Goal: Transaction & Acquisition: Purchase product/service

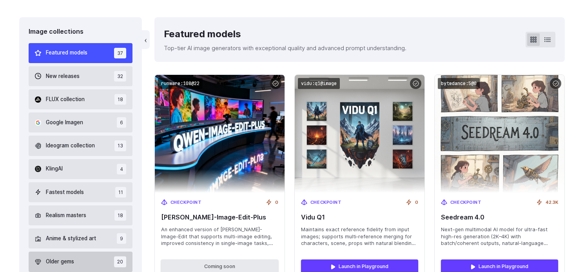
scroll to position [200, 0]
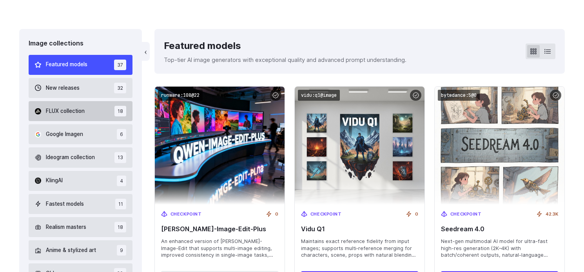
click at [89, 109] on button "FLUX collection 18" at bounding box center [81, 111] width 104 height 20
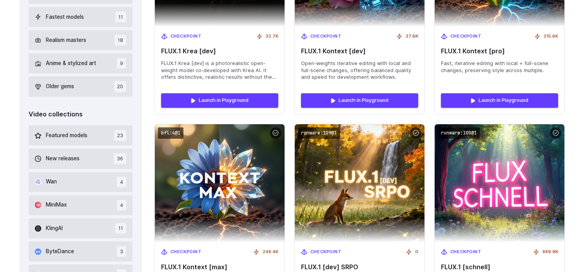
scroll to position [396, 0]
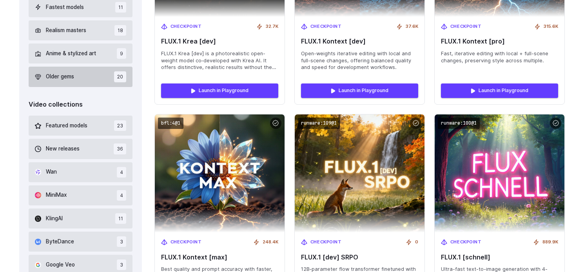
click at [72, 78] on span "Older gems" at bounding box center [60, 76] width 28 height 9
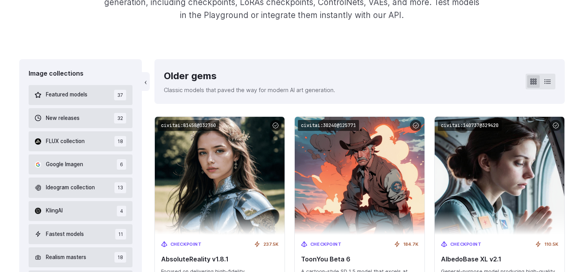
scroll to position [187, 0]
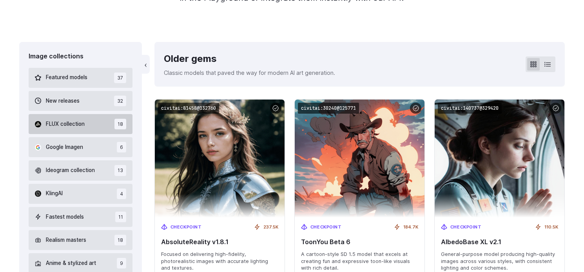
click at [87, 126] on button "FLUX collection 18" at bounding box center [81, 124] width 104 height 20
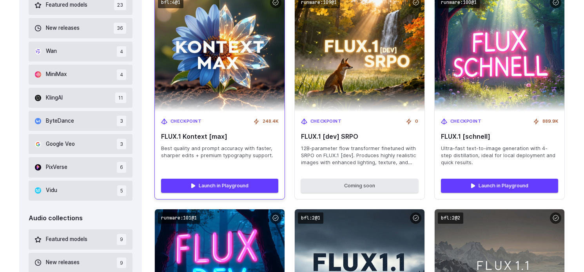
scroll to position [506, 0]
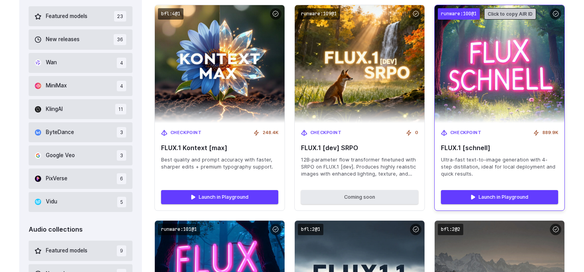
click at [477, 15] on code "runware:100@1" at bounding box center [459, 13] width 42 height 11
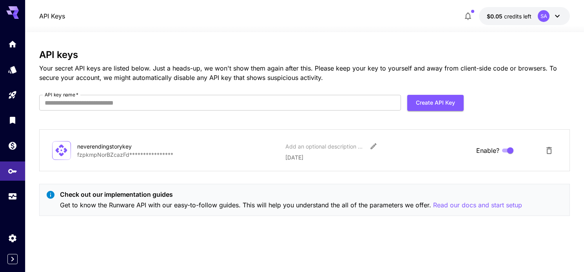
click at [562, 15] on button "$0.05 credits left SA" at bounding box center [524, 16] width 91 height 18
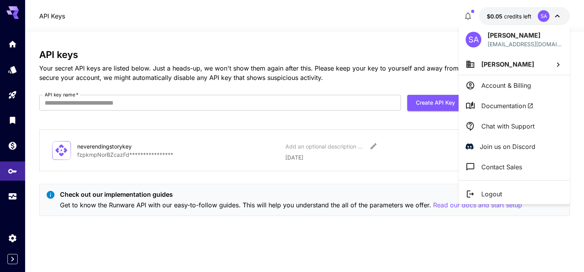
click at [84, 236] on div at bounding box center [292, 136] width 584 height 272
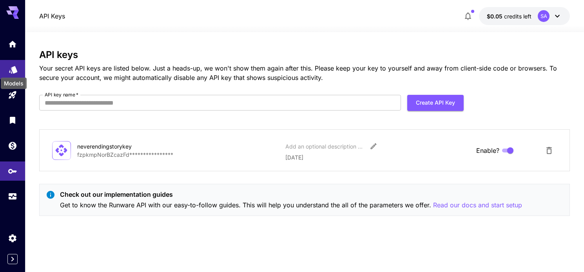
click at [13, 69] on icon "Models" at bounding box center [13, 66] width 8 height 7
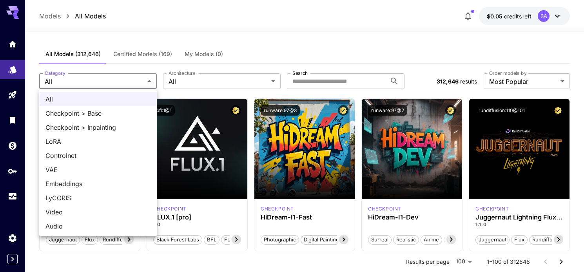
click at [259, 25] on div at bounding box center [292, 136] width 584 height 272
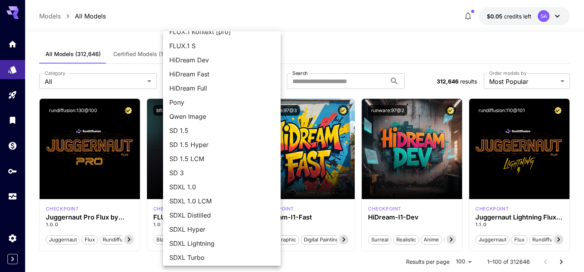
scroll to position [68, 0]
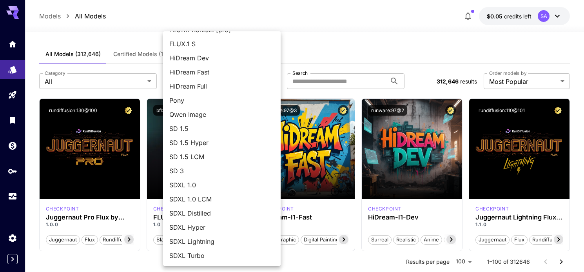
click at [188, 184] on span "SDXL 1.0" at bounding box center [221, 184] width 105 height 9
type input "****"
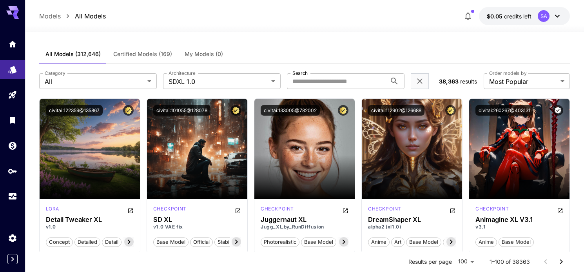
click at [559, 16] on icon at bounding box center [556, 15] width 9 height 9
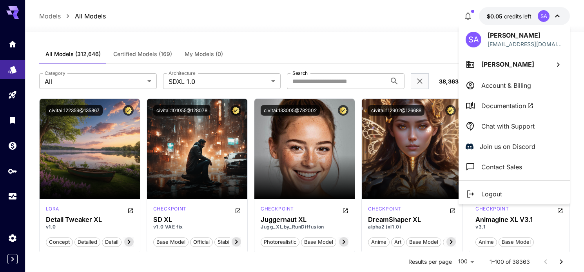
click at [405, 49] on div at bounding box center [292, 136] width 584 height 272
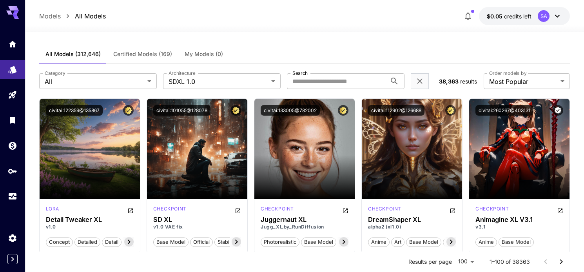
click at [554, 16] on icon at bounding box center [556, 15] width 9 height 9
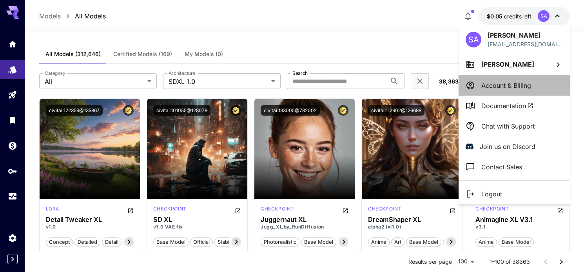
click at [490, 89] on p "Account & Billing" at bounding box center [506, 85] width 50 height 9
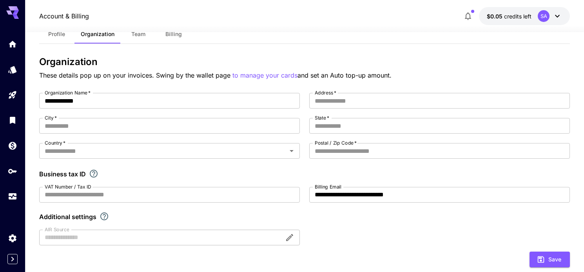
scroll to position [25, 0]
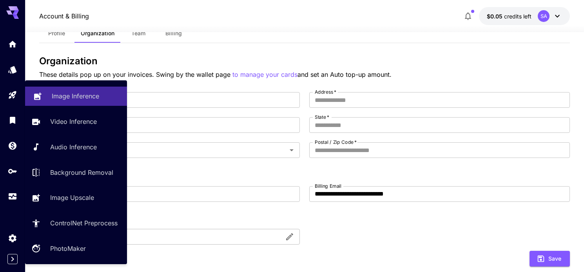
click at [72, 91] on link "Image Inference" at bounding box center [76, 96] width 102 height 19
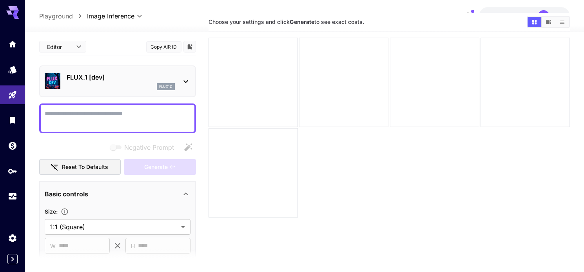
click at [184, 78] on icon at bounding box center [185, 81] width 9 height 9
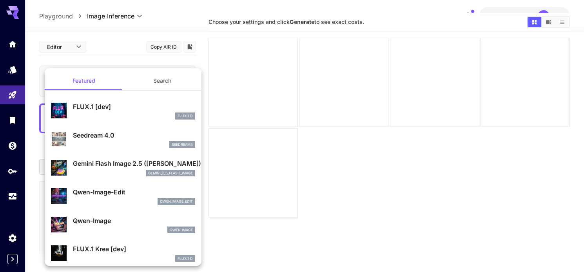
click at [194, 25] on div at bounding box center [292, 136] width 584 height 272
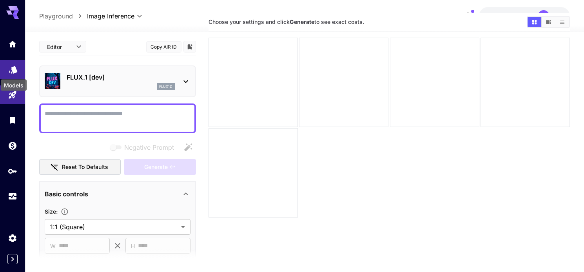
click at [12, 68] on icon "Models" at bounding box center [13, 66] width 9 height 9
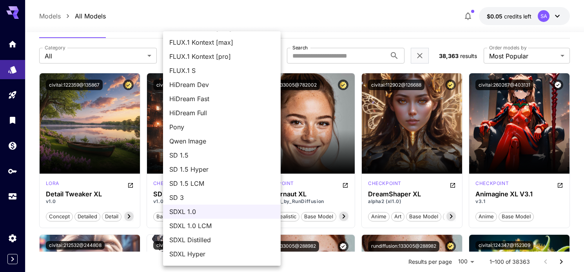
scroll to position [56, 0]
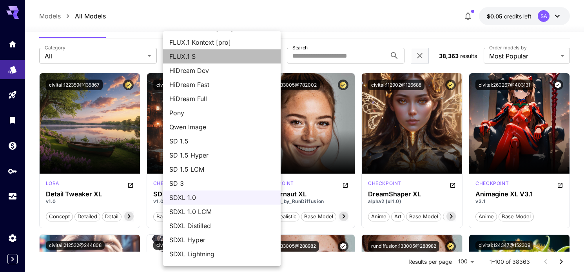
click at [205, 52] on span "FLUX.1 S" at bounding box center [221, 56] width 105 height 9
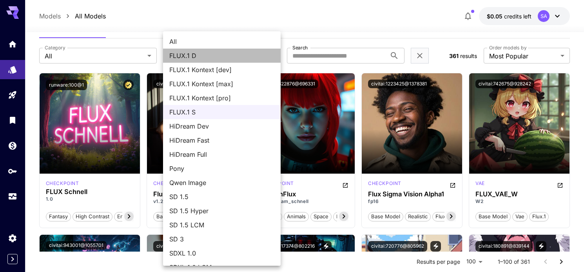
click at [205, 52] on span "FLUX.1 D" at bounding box center [221, 55] width 105 height 9
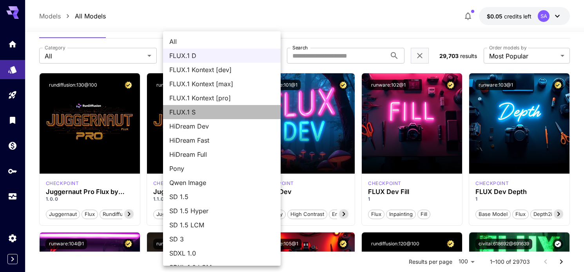
click at [184, 111] on span "FLUX.1 S" at bounding box center [221, 111] width 105 height 9
type input "******"
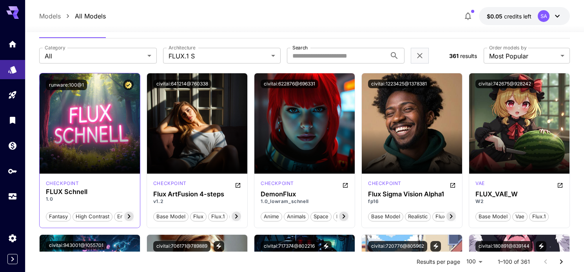
click at [128, 218] on icon at bounding box center [128, 216] width 9 height 9
click at [101, 183] on div "checkpoint" at bounding box center [90, 183] width 88 height 7
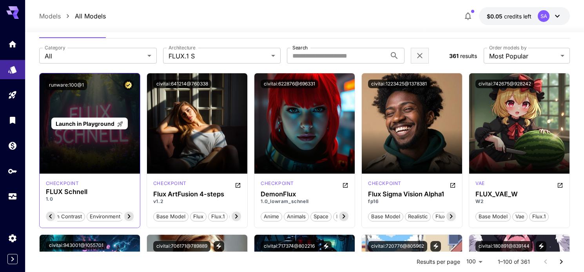
click at [98, 136] on div "Launch in Playground" at bounding box center [90, 123] width 100 height 100
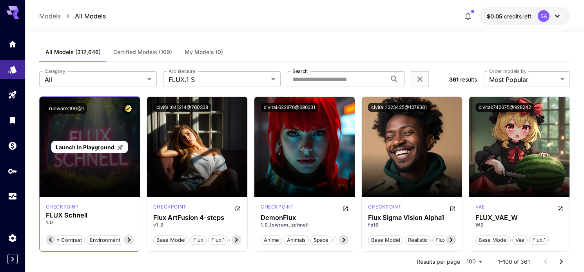
scroll to position [0, 0]
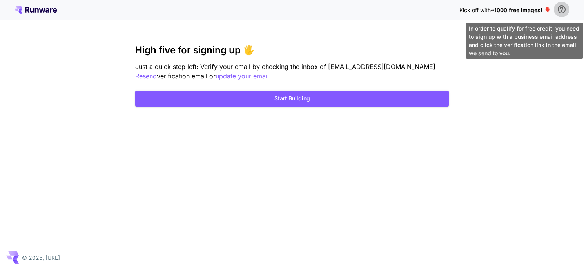
click at [563, 11] on icon "\a In order to qualify for free credit, you need to sign up with a business ema…" at bounding box center [561, 9] width 9 height 9
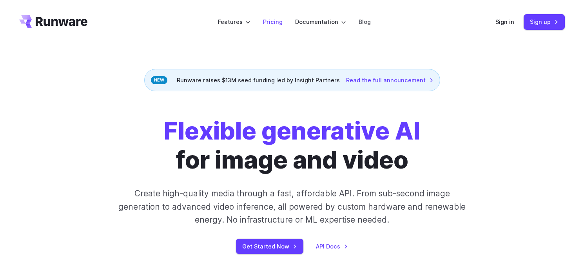
click at [282, 23] on link "Pricing" at bounding box center [273, 21] width 20 height 9
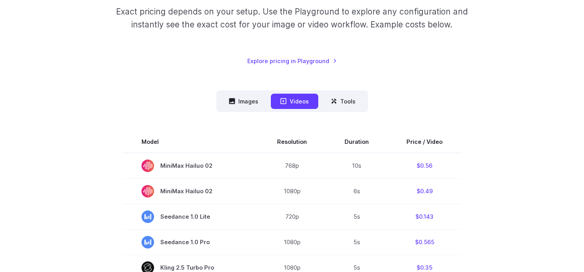
scroll to position [144, 0]
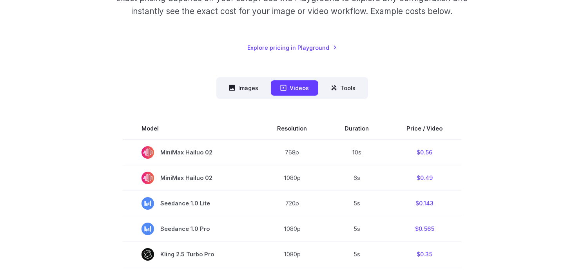
click at [248, 78] on nav "Images Videos Tools ****** ****** *****" at bounding box center [292, 88] width 152 height 22
click at [247, 87] on button "Images" at bounding box center [243, 87] width 48 height 15
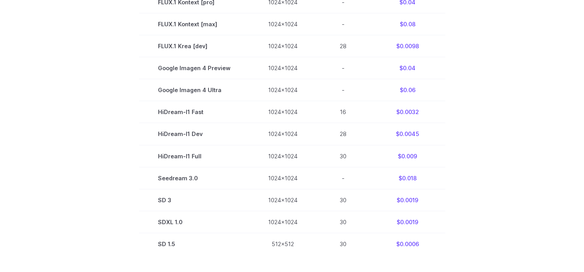
scroll to position [544, 0]
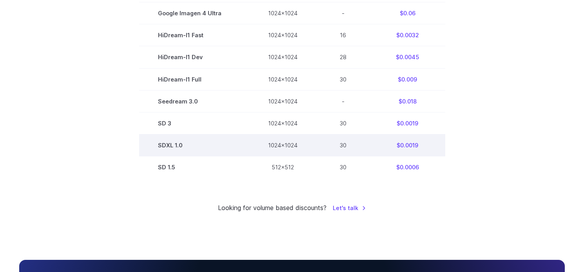
click at [408, 150] on td "$0.0019" at bounding box center [407, 145] width 75 height 22
click at [173, 149] on td "SDXL 1.0" at bounding box center [194, 145] width 110 height 22
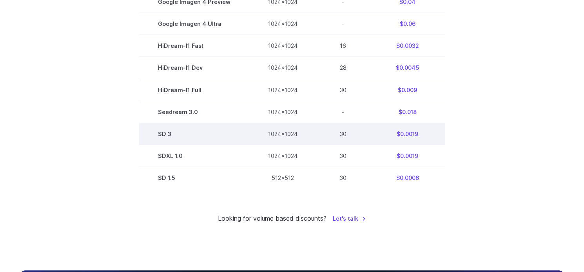
scroll to position [550, 0]
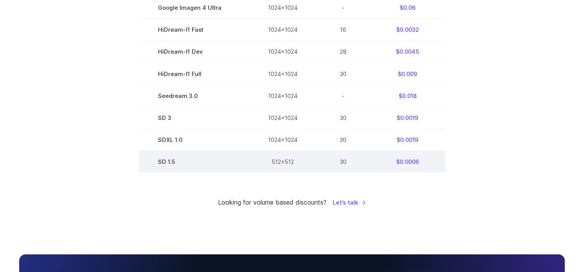
click at [275, 164] on td "512x512" at bounding box center [282, 161] width 67 height 22
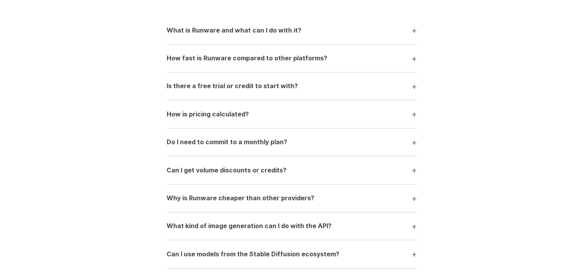
scroll to position [1017, 0]
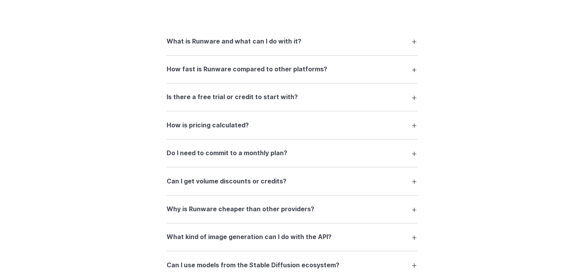
click at [249, 156] on h3 "Do I need to commit to a monthly plan?" at bounding box center [226, 153] width 121 height 10
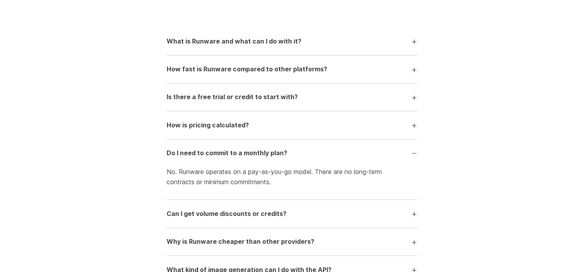
click at [230, 125] on h3 "How is pricing calculated?" at bounding box center [207, 125] width 82 height 10
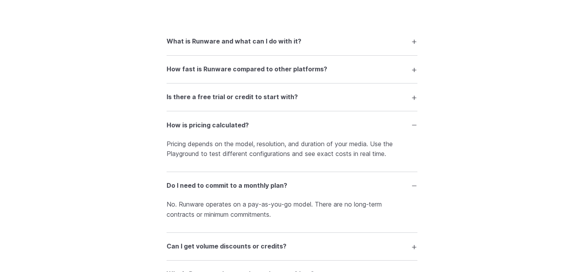
click at [259, 102] on h3 "Is there a free trial or credit to start with?" at bounding box center [231, 97] width 131 height 10
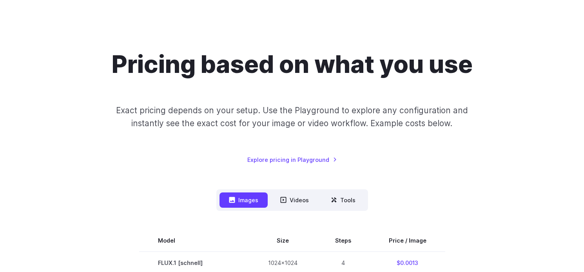
scroll to position [0, 0]
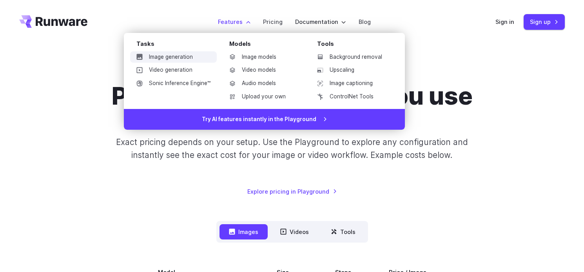
click at [184, 58] on link "Image generation" at bounding box center [173, 57] width 87 height 12
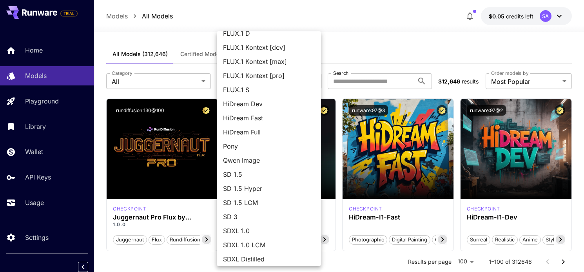
scroll to position [28, 0]
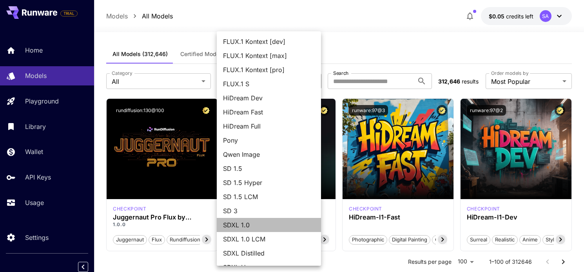
click at [232, 227] on span "SDXL 1.0" at bounding box center [269, 224] width 92 height 9
type input "****"
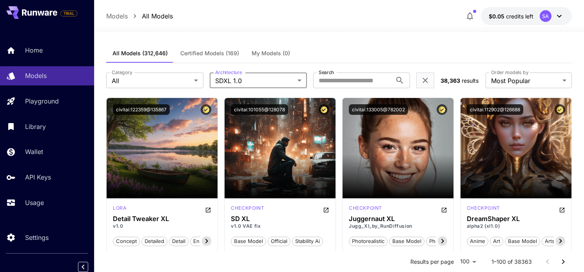
scroll to position [0, 0]
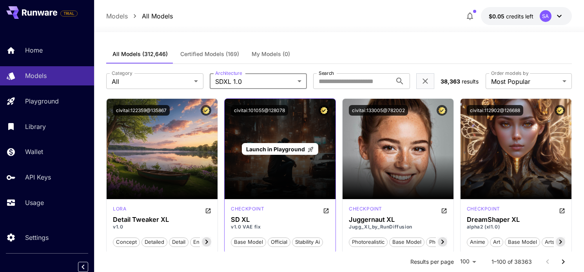
click at [287, 164] on div "Launch in Playground" at bounding box center [279, 149] width 111 height 100
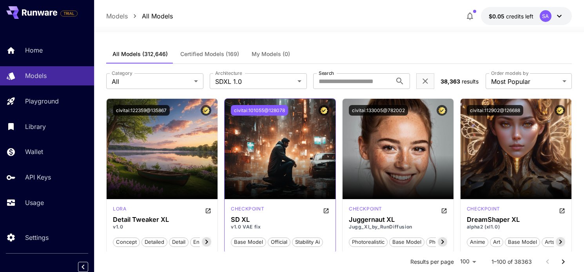
click at [271, 111] on button "civitai:101055@128078" at bounding box center [259, 110] width 57 height 11
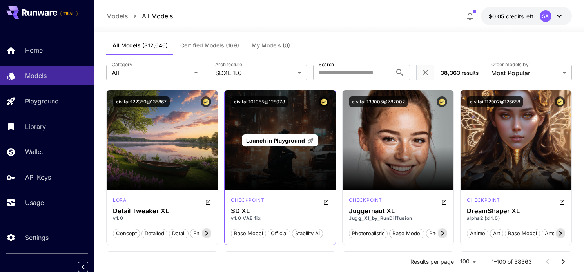
scroll to position [11, 0]
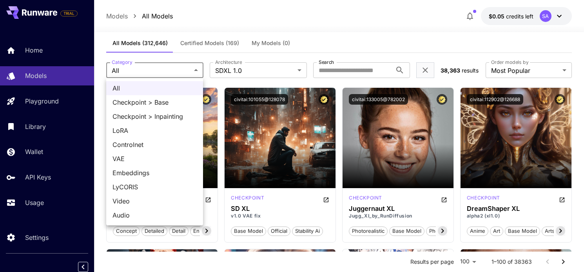
click at [129, 103] on span "Checkpoint > Base" at bounding box center [154, 102] width 84 height 9
type input "**********"
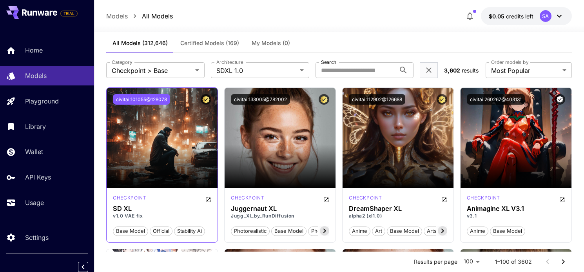
click at [144, 98] on button "civitai:101055@128078" at bounding box center [141, 99] width 57 height 11
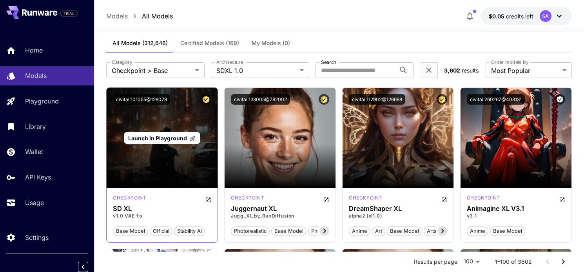
click at [183, 113] on div "Launch in Playground" at bounding box center [162, 138] width 111 height 100
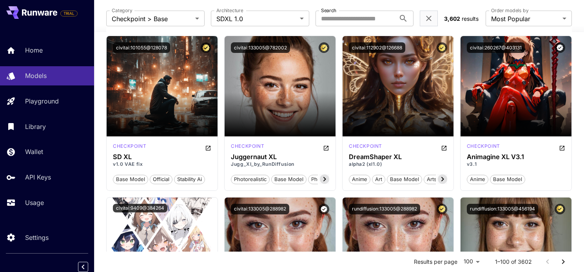
scroll to position [0, 0]
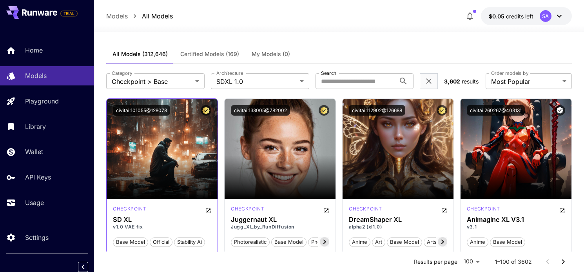
click at [174, 113] on div "civitai:101055@128078" at bounding box center [162, 110] width 98 height 11
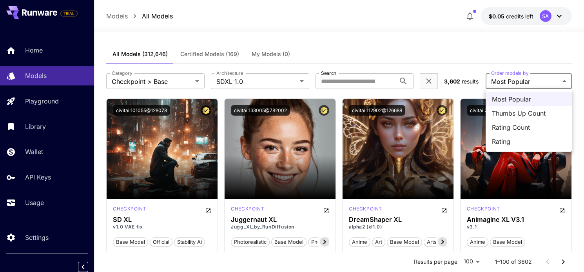
click at [145, 134] on div at bounding box center [292, 136] width 584 height 272
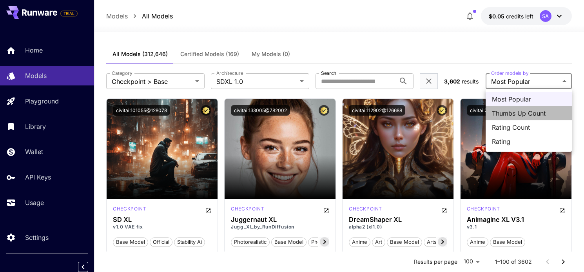
click at [522, 111] on span "Thumbs Up Count" at bounding box center [529, 113] width 74 height 9
type input "**********"
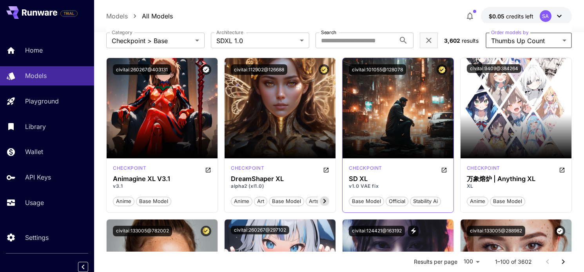
scroll to position [45, 0]
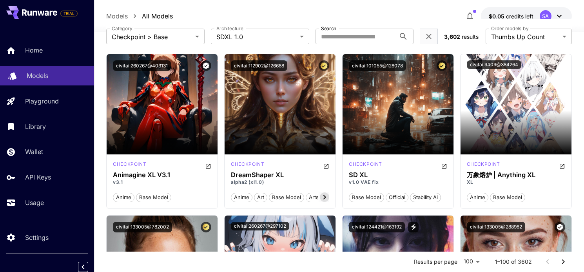
click at [40, 77] on p "Models" at bounding box center [38, 75] width 22 height 9
click at [38, 74] on p "Models" at bounding box center [38, 75] width 22 height 9
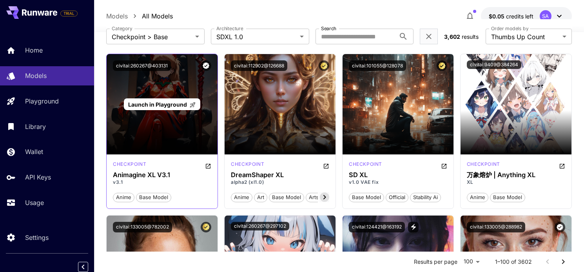
scroll to position [0, 0]
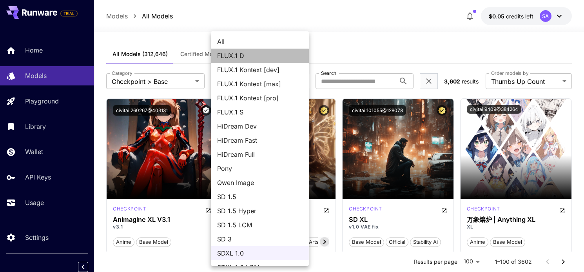
click at [242, 53] on span "FLUX.1 D" at bounding box center [259, 55] width 85 height 9
type input "******"
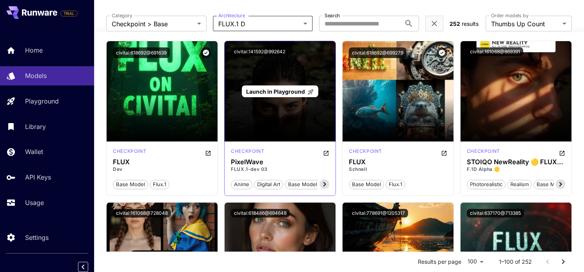
scroll to position [60, 0]
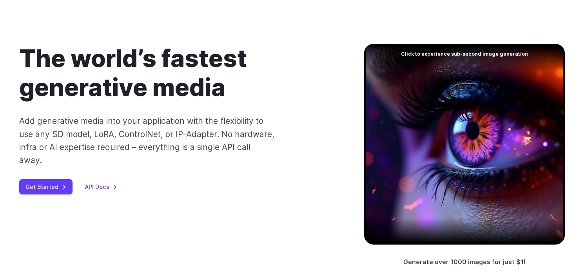
scroll to position [41, 0]
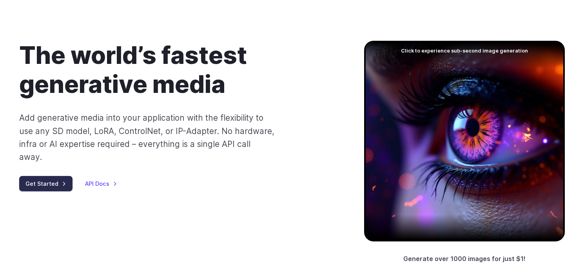
click at [45, 176] on link "Get Started" at bounding box center [45, 183] width 53 height 15
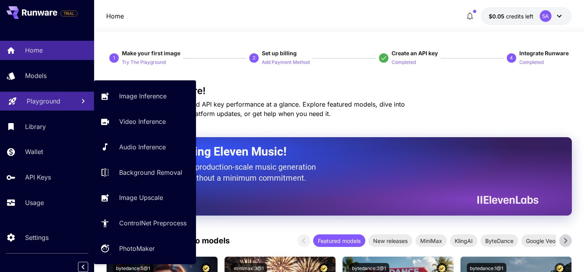
click at [42, 99] on p "Playground" at bounding box center [44, 100] width 34 height 9
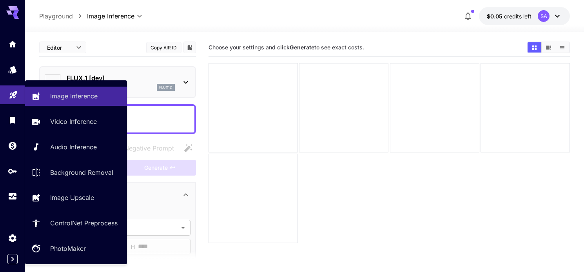
type input "**********"
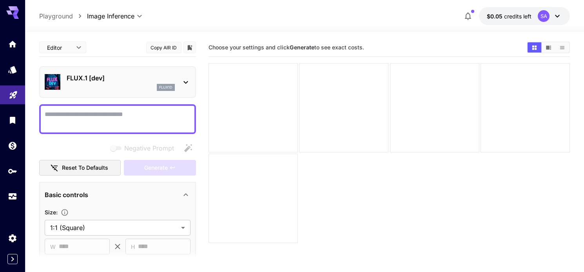
click at [186, 79] on icon at bounding box center [185, 82] width 9 height 9
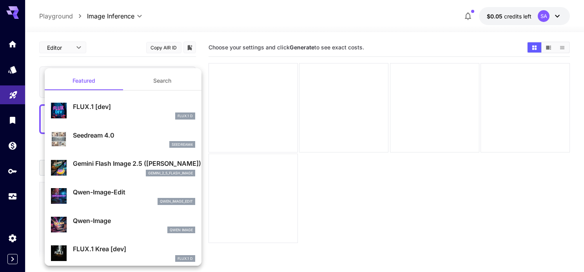
click at [101, 106] on p "FLUX.1 [dev]" at bounding box center [134, 106] width 122 height 9
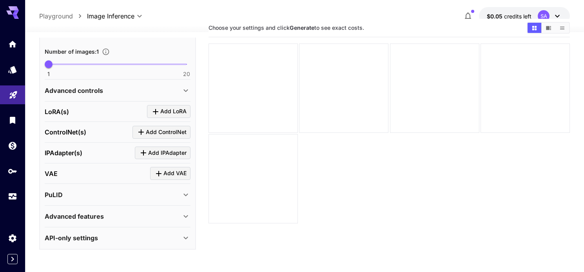
scroll to position [15, 0]
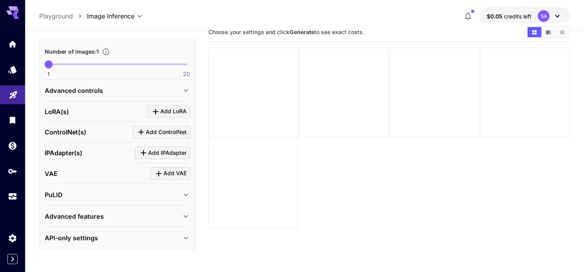
click at [147, 238] on div "API-only settings" at bounding box center [113, 237] width 136 height 9
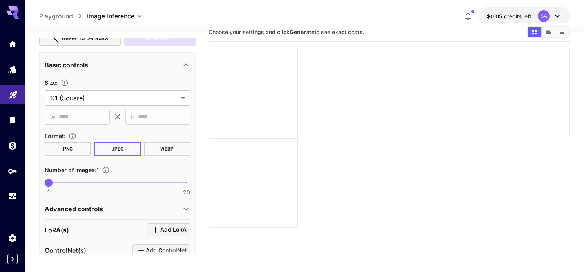
scroll to position [130, 0]
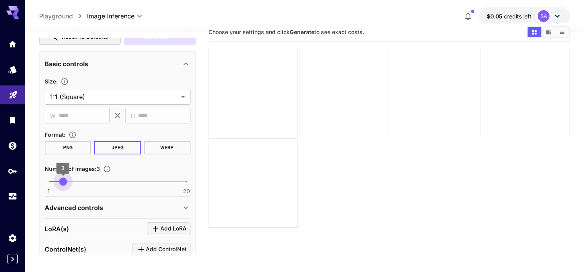
type input "*"
drag, startPoint x: 51, startPoint y: 181, endPoint x: 36, endPoint y: 178, distance: 15.2
click at [36, 178] on section "**********" at bounding box center [304, 168] width 559 height 302
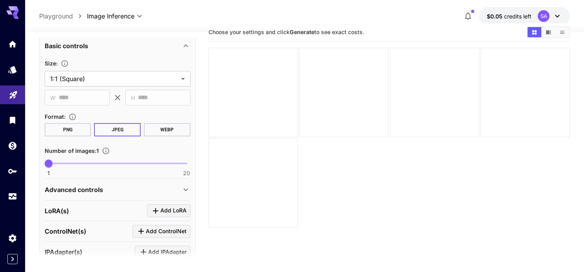
scroll to position [0, 0]
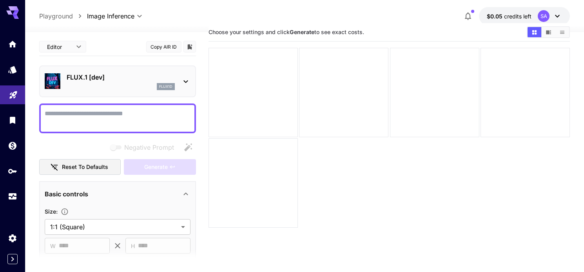
click at [109, 110] on textarea "Negative Prompt" at bounding box center [118, 118] width 146 height 19
type textarea "*"
click at [188, 78] on icon at bounding box center [185, 81] width 9 height 9
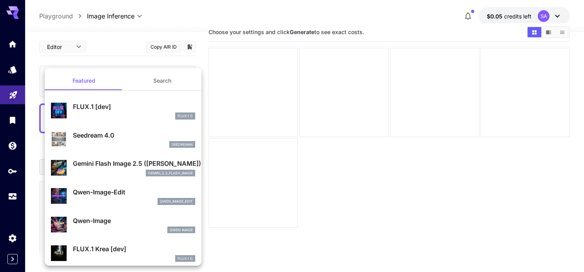
click at [161, 83] on button "Search" at bounding box center [162, 80] width 78 height 19
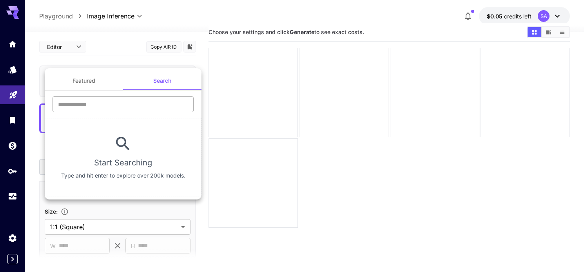
click at [118, 103] on input "text" at bounding box center [122, 104] width 141 height 16
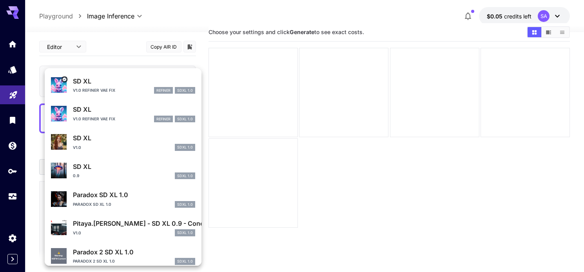
scroll to position [75, 0]
type input "*****"
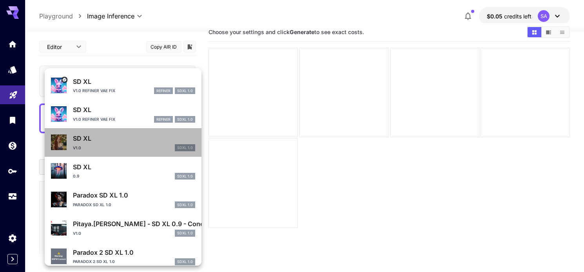
click at [105, 138] on p "SD XL" at bounding box center [134, 138] width 122 height 9
type input "**"
type input "***"
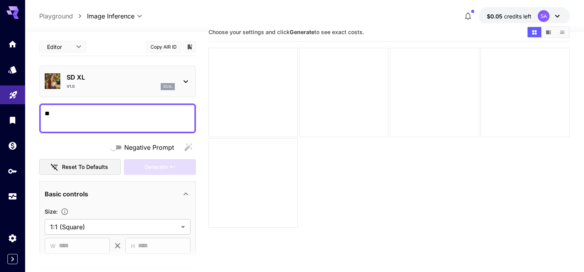
click at [96, 116] on textarea "*" at bounding box center [118, 118] width 146 height 19
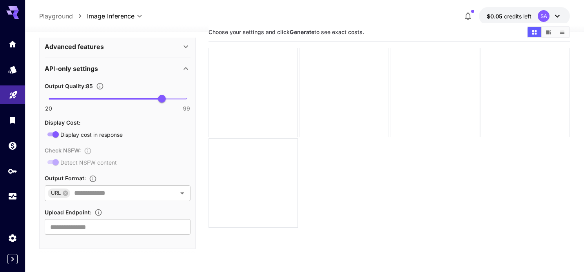
scroll to position [62, 0]
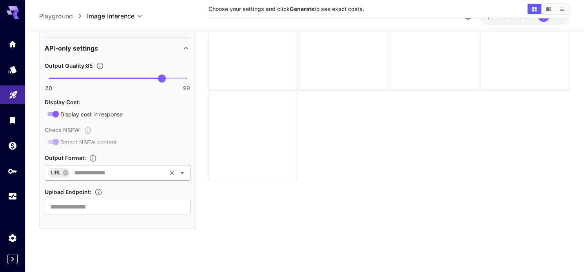
click at [186, 174] on icon "Open" at bounding box center [181, 172] width 9 height 9
type textarea "**********"
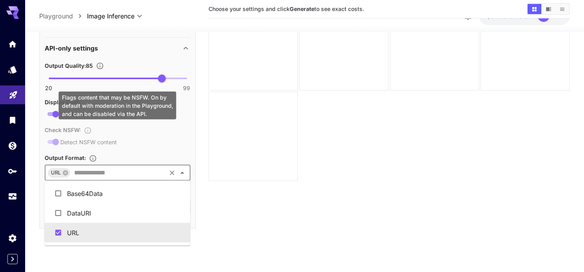
click at [171, 144] on div "Check NSFW : Detect NSFW content" at bounding box center [118, 136] width 146 height 22
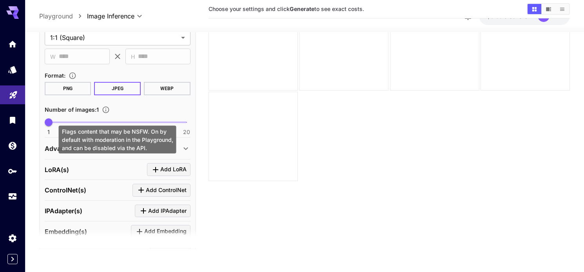
scroll to position [0, 0]
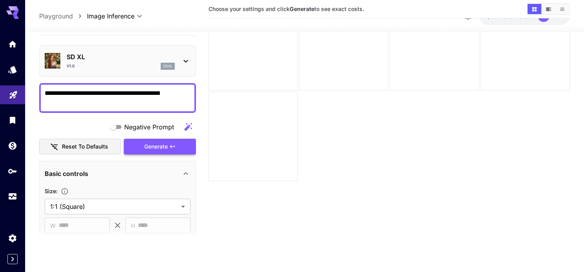
click at [159, 144] on span "Generate" at bounding box center [156, 147] width 24 height 10
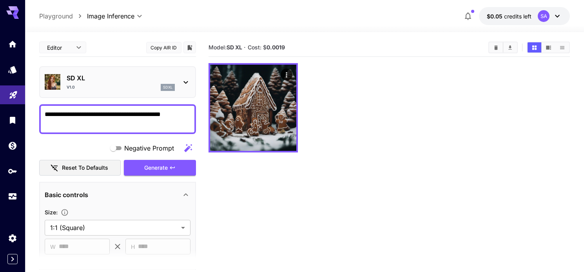
click at [189, 82] on icon at bounding box center [185, 82] width 9 height 9
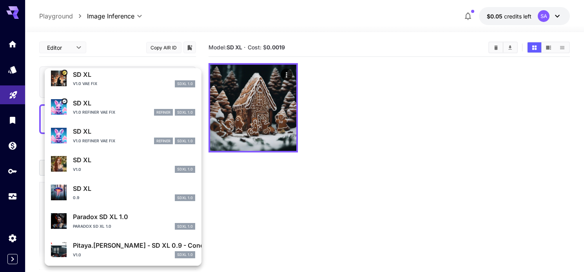
scroll to position [75, 0]
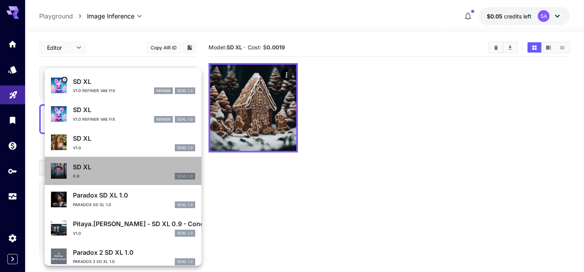
click at [100, 171] on p "SD XL" at bounding box center [134, 166] width 122 height 9
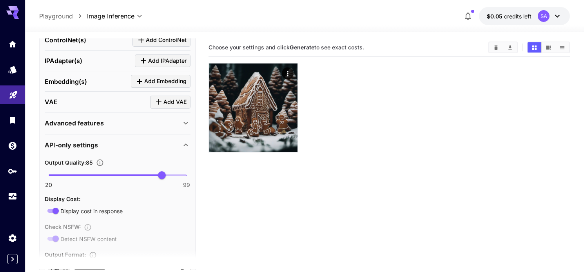
scroll to position [352, 0]
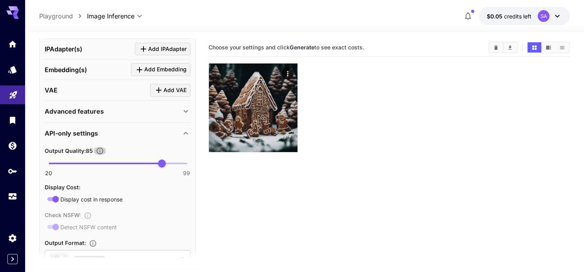
click at [100, 151] on icon "Sets the compression quality of the output image. Higher values preserve more q…" at bounding box center [99, 151] width 7 height 7
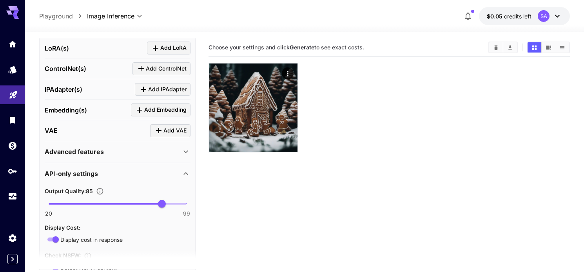
scroll to position [0, 0]
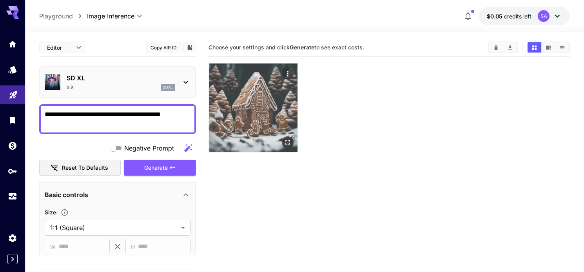
click at [259, 103] on img at bounding box center [253, 107] width 89 height 89
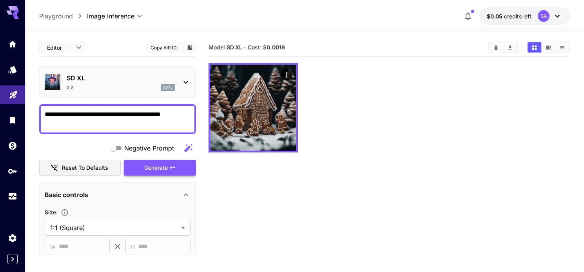
click at [161, 166] on span "Generate" at bounding box center [156, 168] width 24 height 10
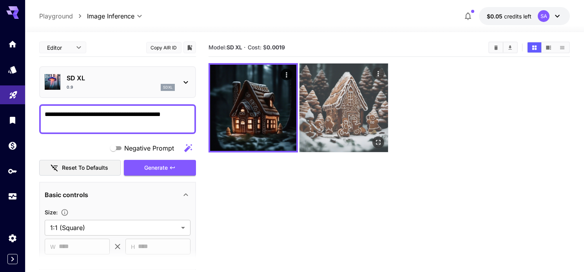
click at [332, 113] on img at bounding box center [343, 107] width 89 height 89
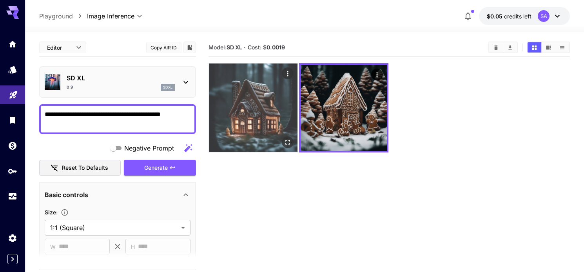
click at [281, 108] on img at bounding box center [253, 107] width 89 height 89
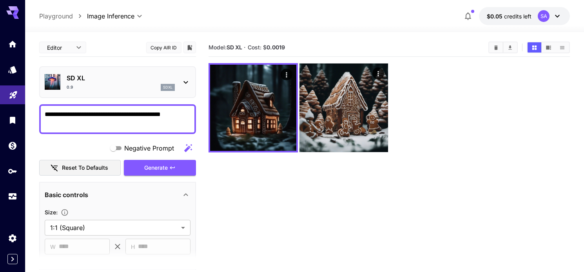
click at [188, 84] on icon at bounding box center [185, 82] width 9 height 9
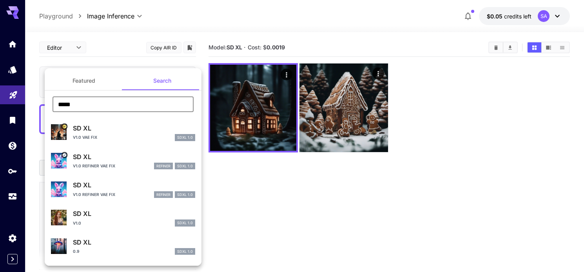
drag, startPoint x: 81, startPoint y: 101, endPoint x: 33, endPoint y: 101, distance: 48.6
click at [33, 101] on div "Featured Search ***** ​ SD XL v1.0 VAE fix SDXL 1.0 SD XL v1.0 Refiner VAE fix …" at bounding box center [78, 117] width 157 height 235
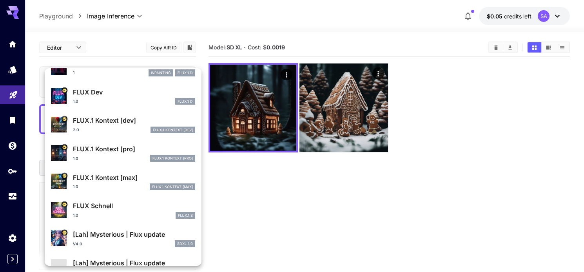
scroll to position [240, 0]
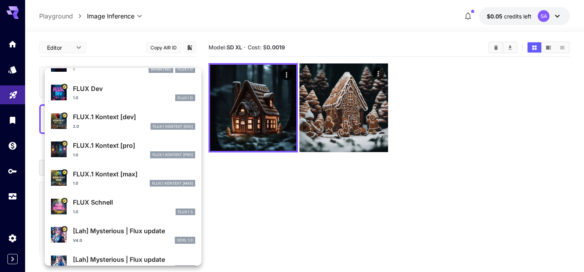
type input "****"
click at [100, 205] on p "FLUX Schnell" at bounding box center [134, 201] width 122 height 9
type input "*"
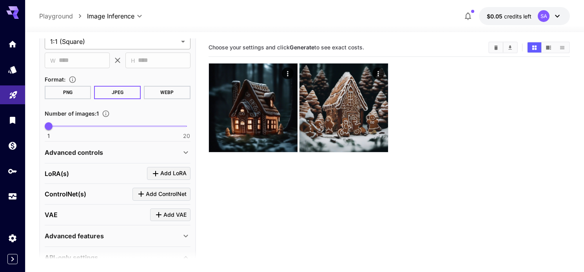
scroll to position [254, 0]
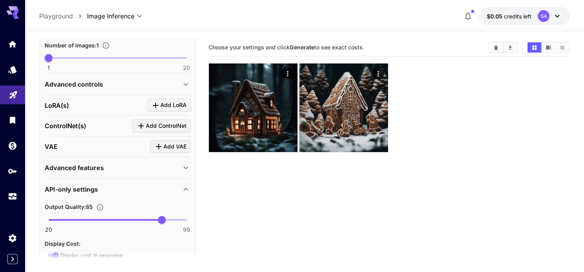
click at [141, 171] on div "Advanced features" at bounding box center [113, 167] width 136 height 9
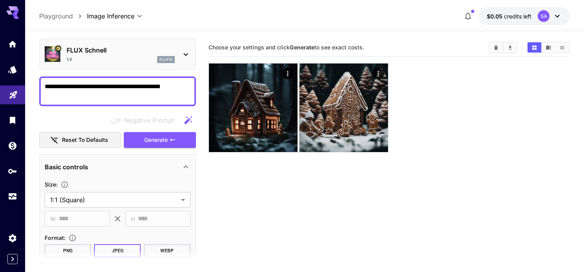
scroll to position [0, 0]
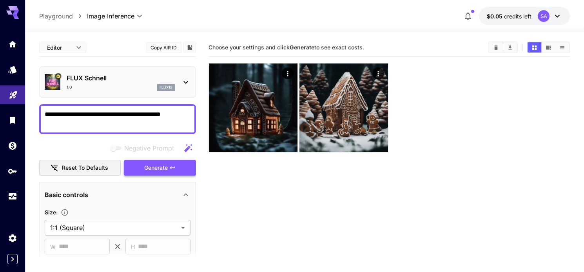
click at [146, 167] on span "Generate" at bounding box center [156, 168] width 24 height 10
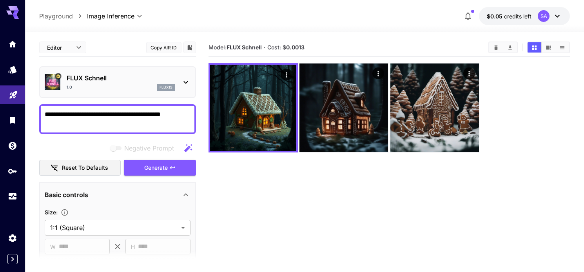
click at [326, 161] on section "Model: FLUX Schnell · Cost: $ 0.0013" at bounding box center [389, 174] width 362 height 272
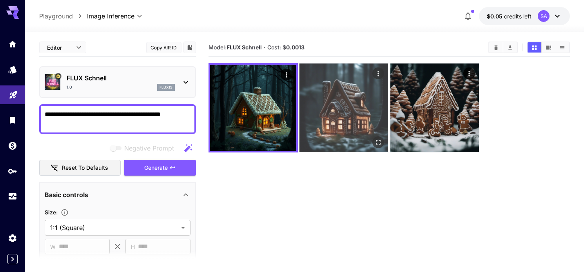
click at [338, 143] on img at bounding box center [343, 107] width 89 height 89
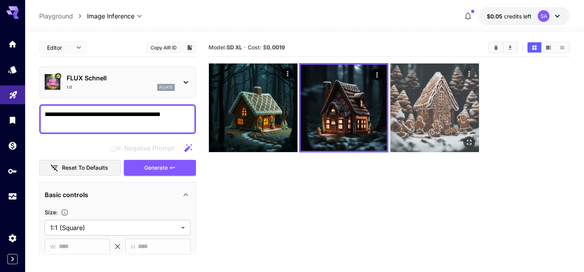
click at [419, 126] on img at bounding box center [434, 107] width 89 height 89
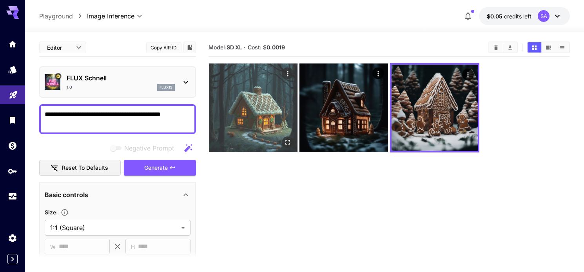
click at [263, 119] on img at bounding box center [253, 107] width 89 height 89
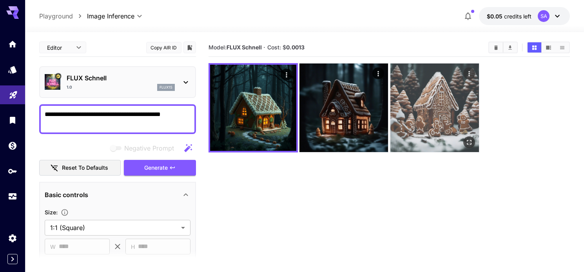
click at [434, 107] on img at bounding box center [434, 107] width 89 height 89
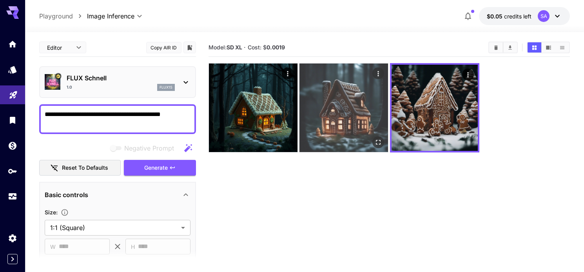
click at [342, 112] on img at bounding box center [343, 107] width 89 height 89
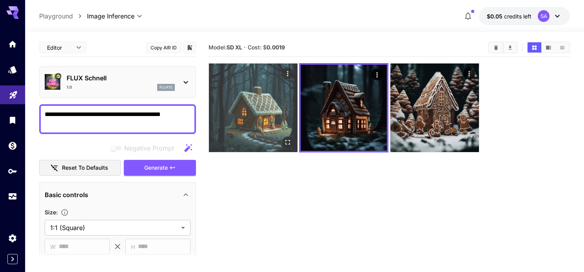
click at [262, 118] on img at bounding box center [253, 107] width 89 height 89
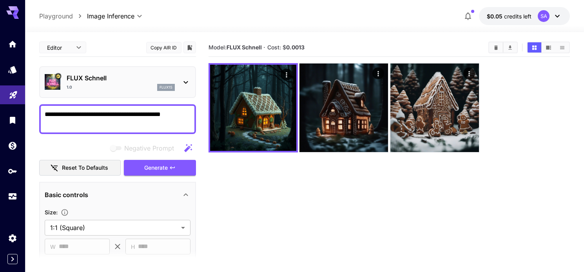
click at [183, 81] on icon at bounding box center [185, 82] width 9 height 9
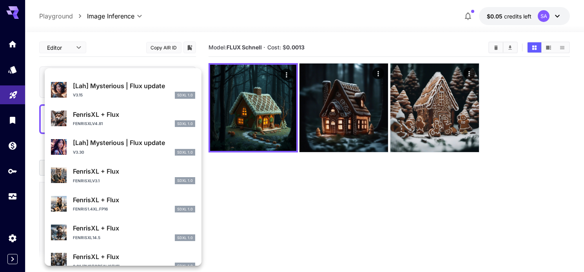
scroll to position [641, 0]
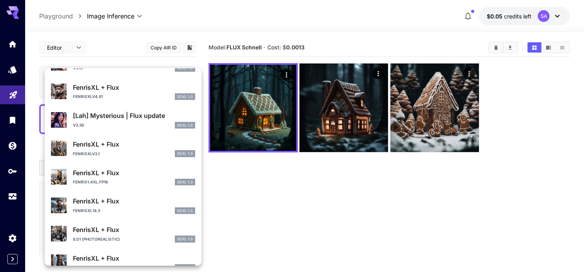
click at [284, 206] on div at bounding box center [292, 136] width 584 height 272
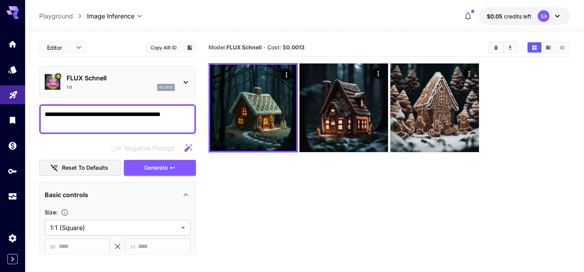
click at [188, 81] on icon at bounding box center [185, 82] width 9 height 9
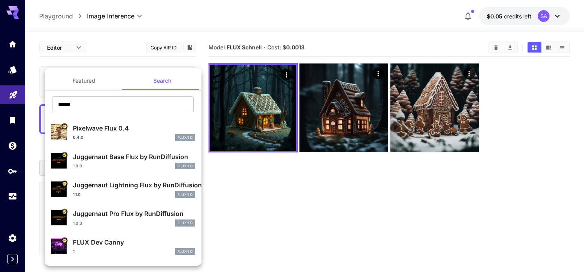
click at [376, 40] on div at bounding box center [292, 136] width 584 height 272
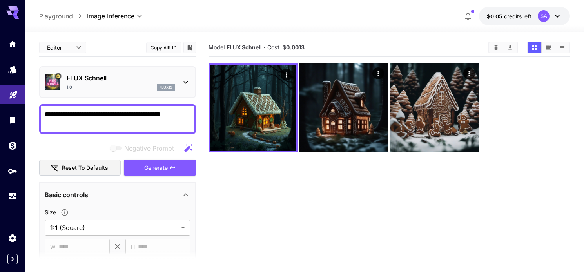
click at [557, 16] on icon at bounding box center [556, 15] width 9 height 9
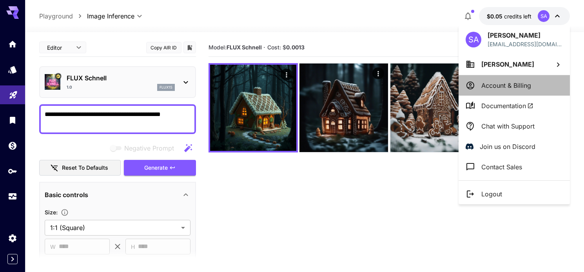
click at [500, 81] on p "Account & Billing" at bounding box center [506, 85] width 50 height 9
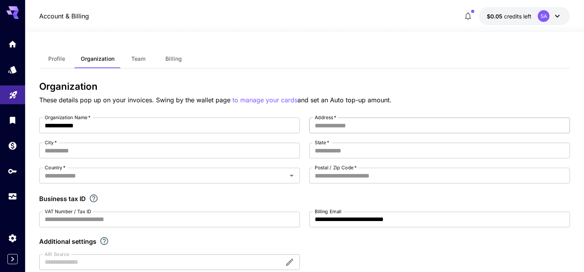
click at [330, 124] on input "Address   *" at bounding box center [439, 126] width 260 height 16
type input "**********"
click at [173, 145] on input "City   *" at bounding box center [169, 151] width 260 height 16
click at [168, 170] on div "Country   *" at bounding box center [169, 176] width 260 height 16
type input "**********"
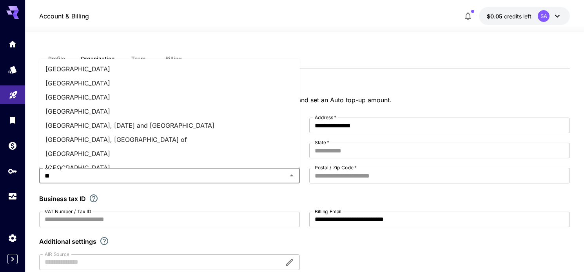
type input "***"
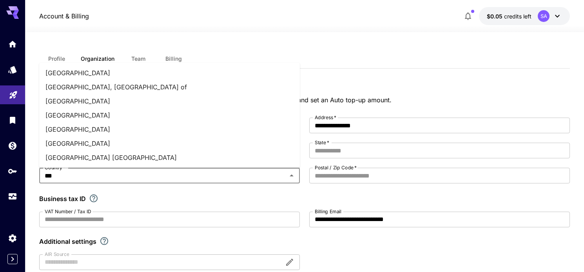
click at [109, 130] on li "United Kingdom" at bounding box center [169, 129] width 260 height 14
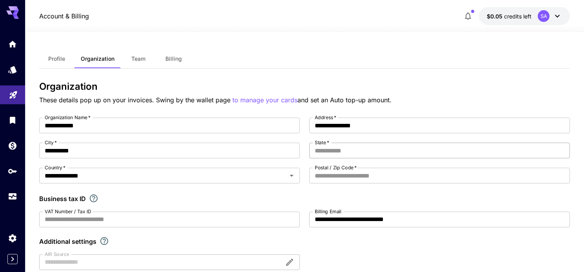
click at [324, 153] on input "State   *" at bounding box center [439, 151] width 260 height 16
type input "*******"
click at [331, 179] on input "Postal / Zip Code   *" at bounding box center [439, 176] width 260 height 16
type input "*******"
click at [285, 196] on div "Business tax ID" at bounding box center [304, 198] width 531 height 9
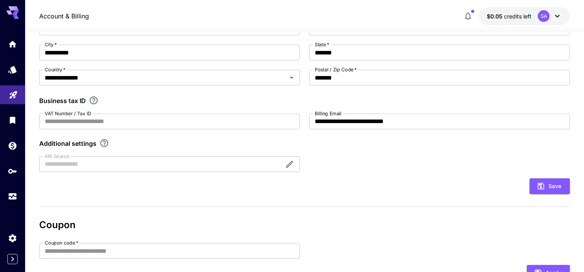
scroll to position [27, 0]
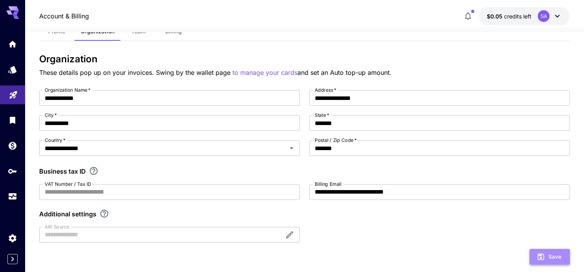
click at [538, 250] on button "Save" at bounding box center [549, 257] width 40 height 16
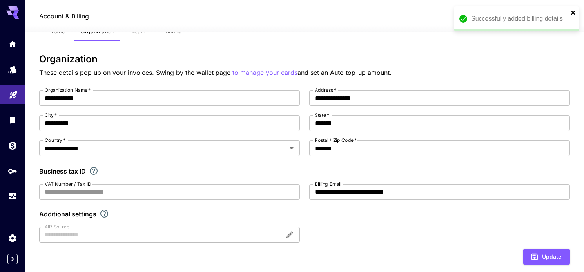
click at [575, 13] on icon "close" at bounding box center [572, 12] width 5 height 6
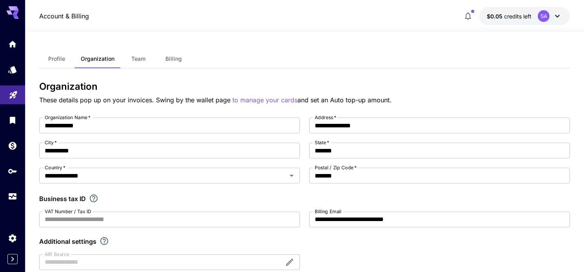
click at [134, 59] on span "Team" at bounding box center [138, 58] width 14 height 7
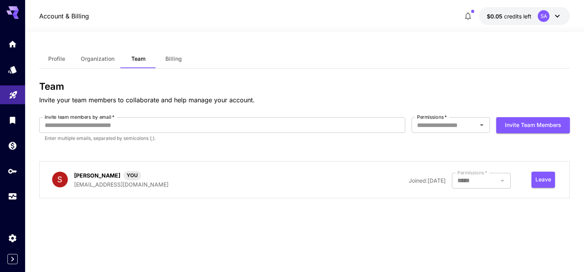
click at [178, 58] on span "Billing" at bounding box center [173, 58] width 16 height 7
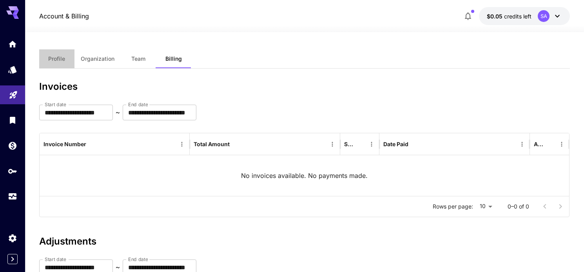
click at [61, 61] on span "Profile" at bounding box center [56, 58] width 17 height 7
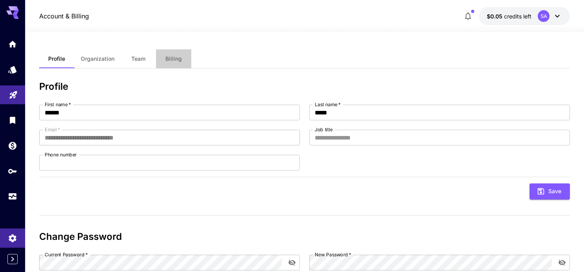
click at [175, 59] on span "Billing" at bounding box center [173, 58] width 16 height 7
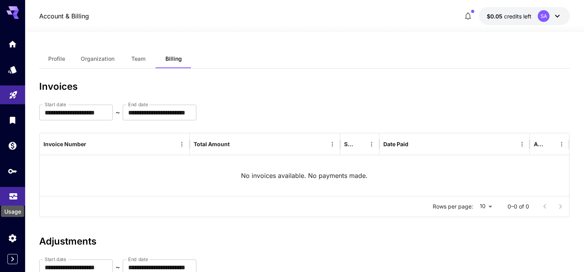
click at [13, 199] on icon "Usage" at bounding box center [13, 193] width 9 height 9
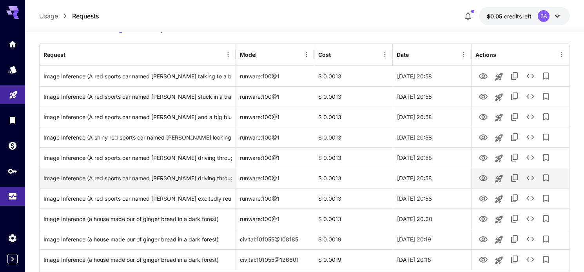
scroll to position [85, 0]
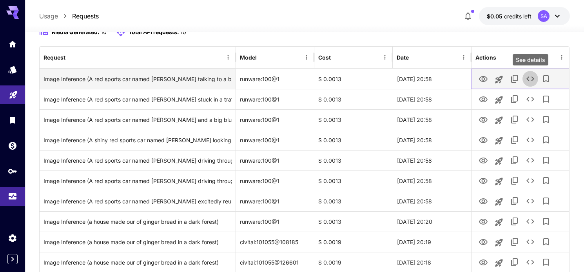
click at [533, 82] on icon "See details" at bounding box center [529, 78] width 9 height 9
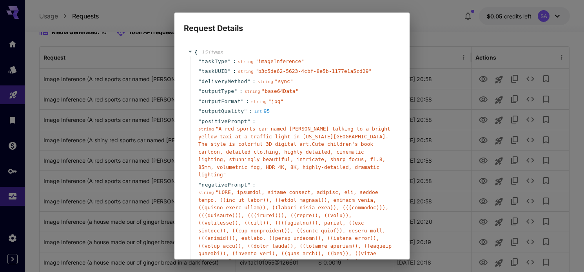
click at [517, 52] on div "Request Details { 15 item s " taskType " : string " imageInference " " taskUUID…" at bounding box center [292, 136] width 584 height 272
click at [293, 54] on div "{ 15 item s " taskType " : string " imageInference " " taskUUID " : string " b3…" at bounding box center [292, 236] width 208 height 374
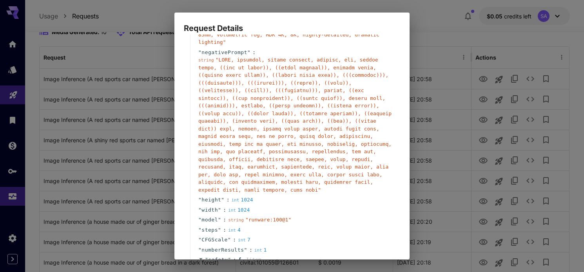
scroll to position [203, 0]
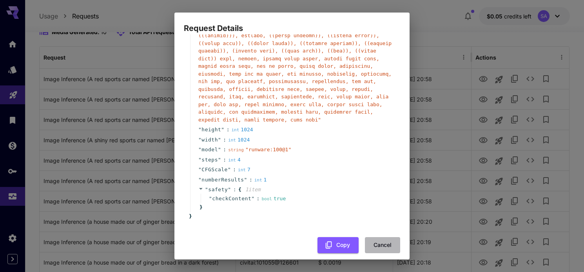
click at [377, 238] on button "Cancel" at bounding box center [382, 245] width 35 height 16
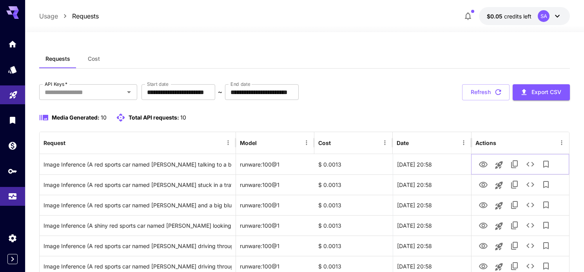
scroll to position [14, 0]
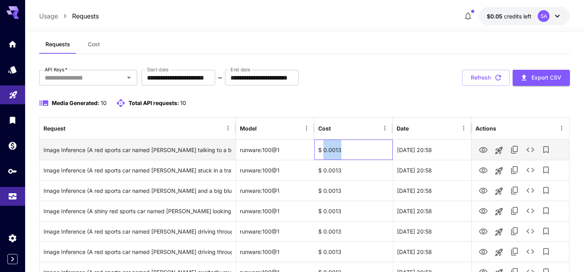
drag, startPoint x: 342, startPoint y: 149, endPoint x: 323, endPoint y: 151, distance: 18.9
click at [323, 151] on div "$ 0.0013" at bounding box center [353, 149] width 78 height 20
copy div "0.0013"
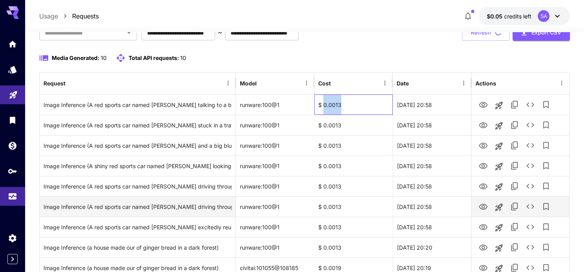
scroll to position [0, 0]
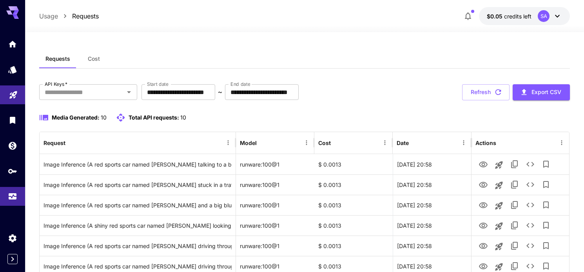
click at [368, 107] on div "**********" at bounding box center [304, 231] width 531 height 295
click at [559, 16] on icon at bounding box center [556, 15] width 9 height 9
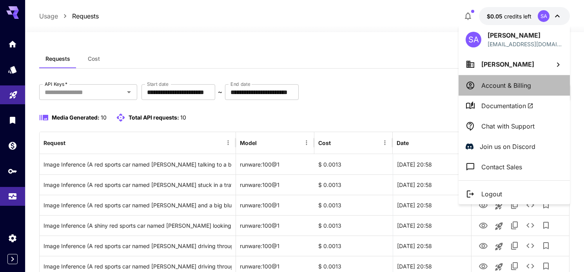
click at [492, 88] on p "Account & Billing" at bounding box center [506, 85] width 50 height 9
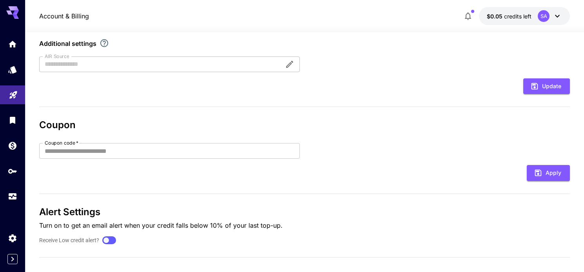
scroll to position [206, 0]
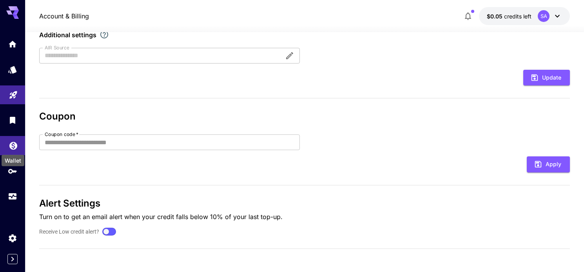
click at [11, 146] on icon "Wallet" at bounding box center [13, 143] width 8 height 8
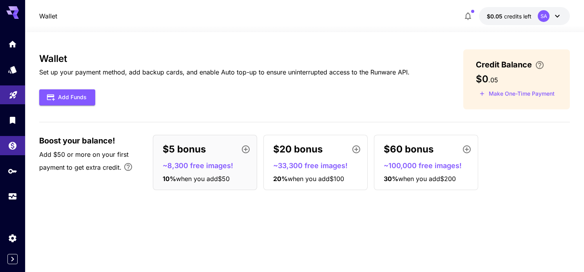
click at [204, 166] on p "~8,300 free images!" at bounding box center [208, 165] width 91 height 11
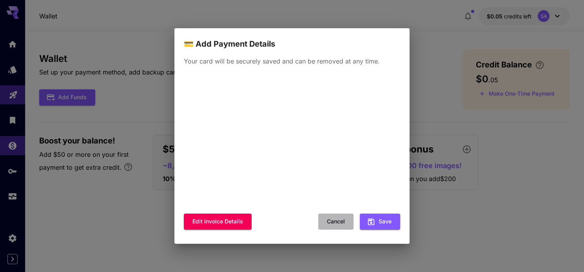
click at [335, 226] on button "Cancel" at bounding box center [335, 221] width 35 height 16
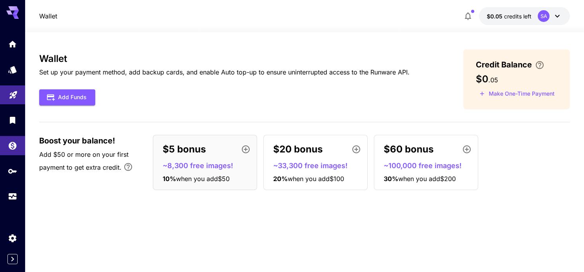
click at [243, 148] on icon "button" at bounding box center [245, 149] width 9 height 9
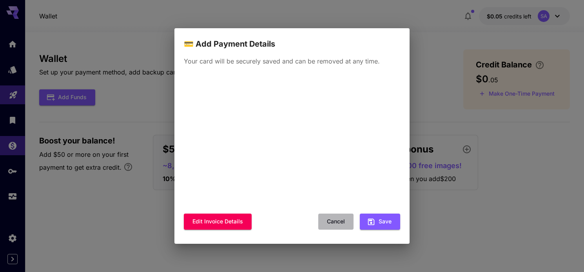
click at [333, 222] on button "Cancel" at bounding box center [335, 221] width 35 height 16
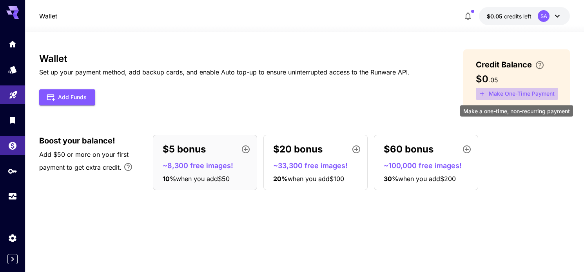
click at [481, 94] on icon "Make a one-time, non-recurring payment" at bounding box center [482, 94] width 4 height 4
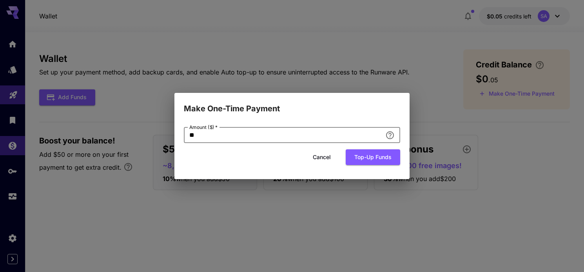
click at [193, 134] on input "**" at bounding box center [283, 135] width 198 height 16
type input "**"
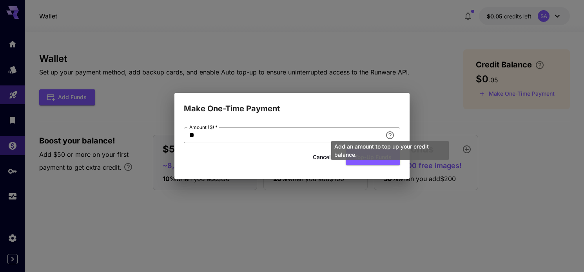
click at [393, 135] on body "Wallet $0.05 credits left SA Wallet Set up your payment method, add backup card…" at bounding box center [292, 136] width 584 height 272
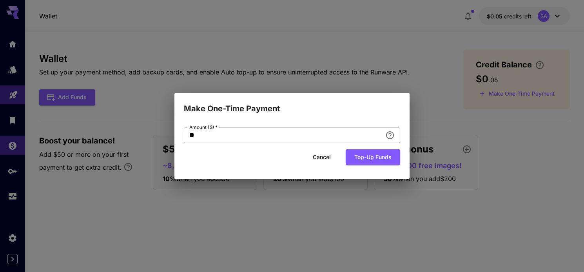
click at [313, 169] on div "Amount ($)   * ** Amount ($)   * Cancel Top-up funds" at bounding box center [292, 149] width 216 height 44
click at [322, 159] on button "Cancel" at bounding box center [321, 157] width 35 height 16
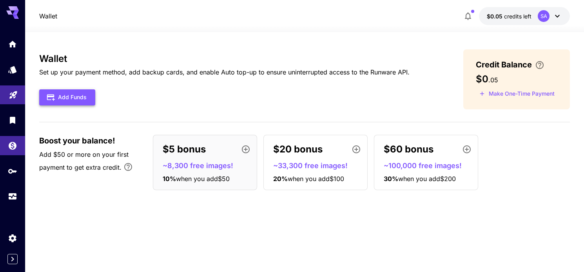
click at [69, 100] on button "Add Funds" at bounding box center [67, 97] width 56 height 16
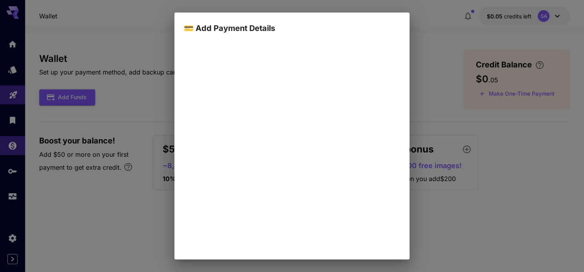
scroll to position [90, 0]
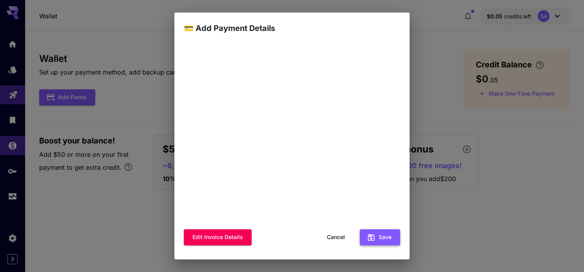
click at [376, 239] on button "Save" at bounding box center [380, 237] width 40 height 16
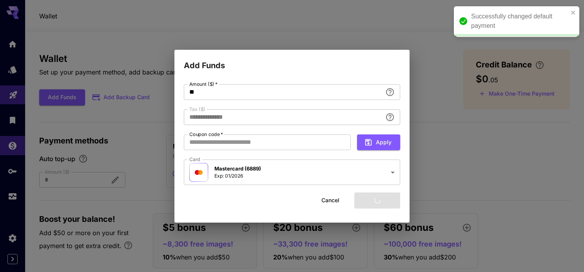
type input "****"
click at [194, 90] on input "**" at bounding box center [283, 92] width 198 height 16
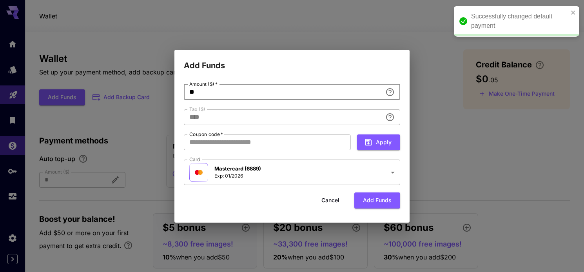
type input "*"
type input "**********"
type input "**"
type input "****"
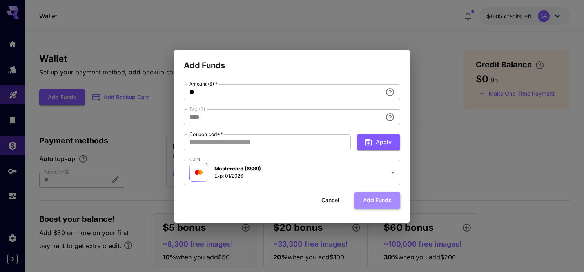
click at [375, 206] on button "Add funds" at bounding box center [377, 200] width 46 height 16
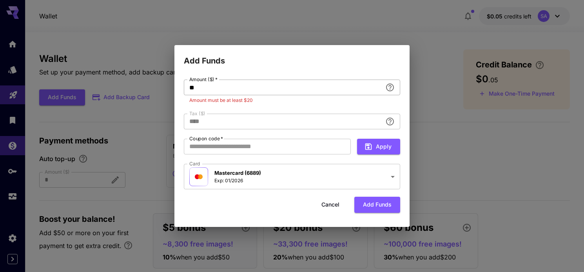
click at [192, 85] on input "**" at bounding box center [283, 88] width 198 height 16
type input "*"
type input "**********"
type input "**"
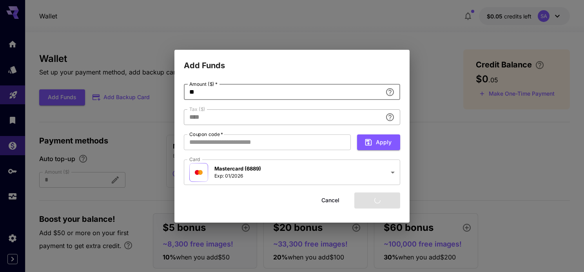
type input "****"
type input "**"
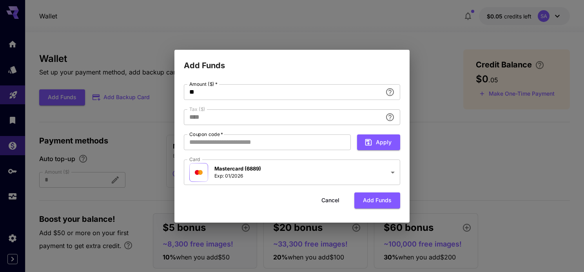
click at [338, 156] on div "**********" at bounding box center [292, 135] width 216 height 102
click at [384, 201] on button "Add funds" at bounding box center [377, 200] width 46 height 16
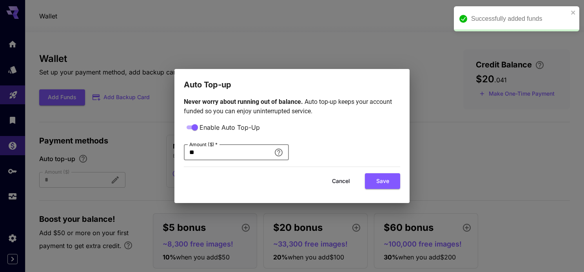
drag, startPoint x: 203, startPoint y: 155, endPoint x: 185, endPoint y: 155, distance: 17.2
click at [185, 155] on input "**" at bounding box center [227, 153] width 87 height 16
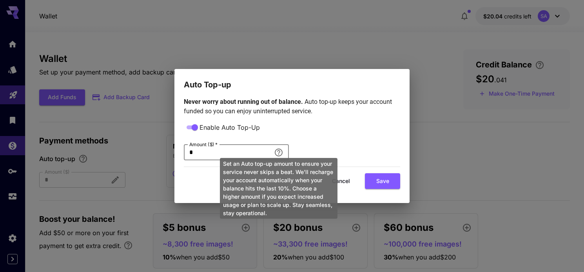
type input "*"
click at [279, 157] on div "Set an Auto top-up amount to ensure your service never skips a beat. We'll rech…" at bounding box center [278, 185] width 119 height 67
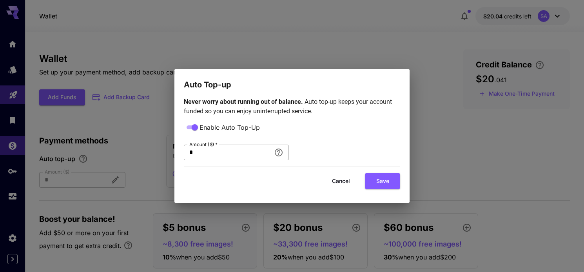
click at [281, 155] on body "Wallet $20.04 credits left SA Wallet Set up your payment method, add backup car…" at bounding box center [292, 146] width 584 height 292
click at [204, 150] on input "*" at bounding box center [227, 153] width 87 height 16
click at [372, 181] on button "Save" at bounding box center [382, 181] width 35 height 16
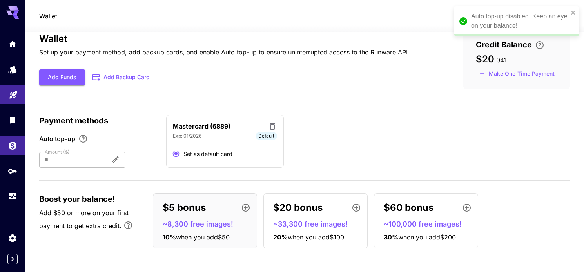
scroll to position [0, 0]
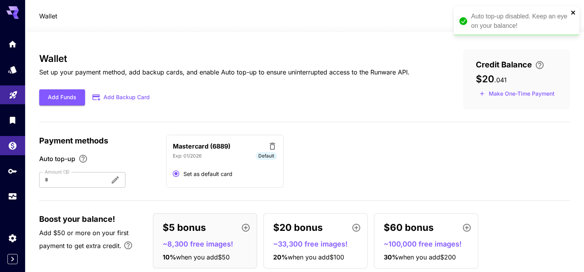
click at [573, 12] on icon "close" at bounding box center [573, 13] width 4 height 4
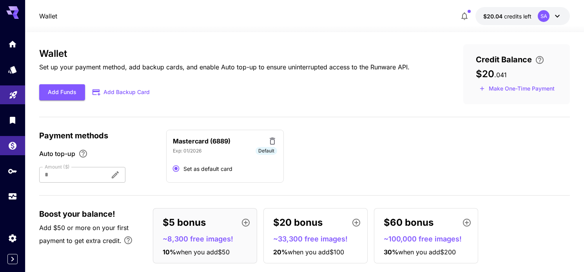
scroll to position [20, 0]
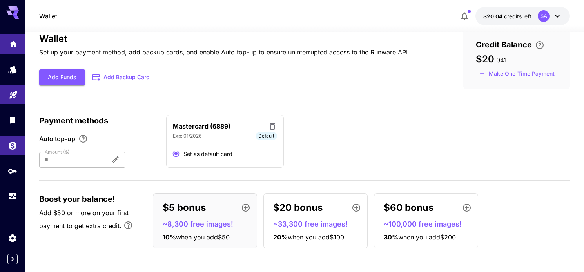
click at [13, 47] on link at bounding box center [12, 43] width 25 height 19
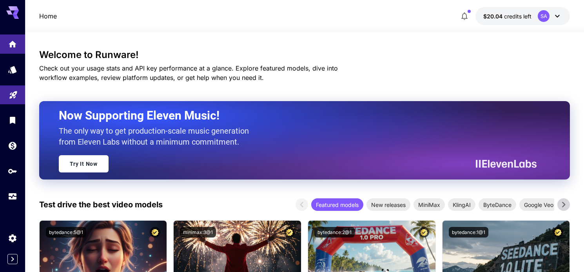
click at [559, 17] on icon at bounding box center [556, 15] width 9 height 9
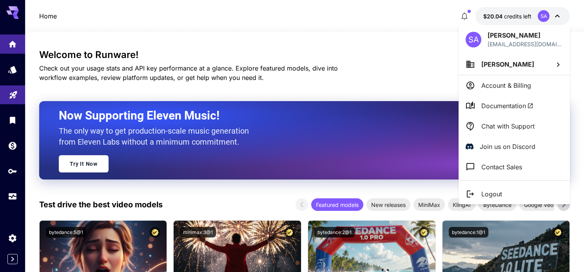
click at [14, 198] on div at bounding box center [292, 136] width 584 height 272
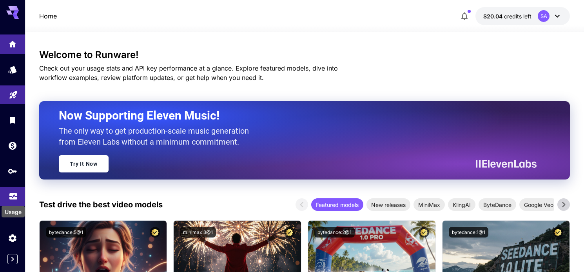
click at [11, 197] on icon "Usage" at bounding box center [13, 196] width 8 height 4
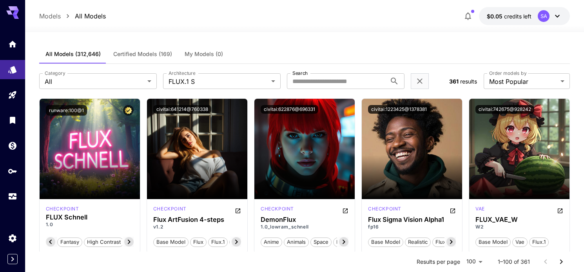
scroll to position [0, 39]
